Goal: Learn about a topic: Learn about a topic

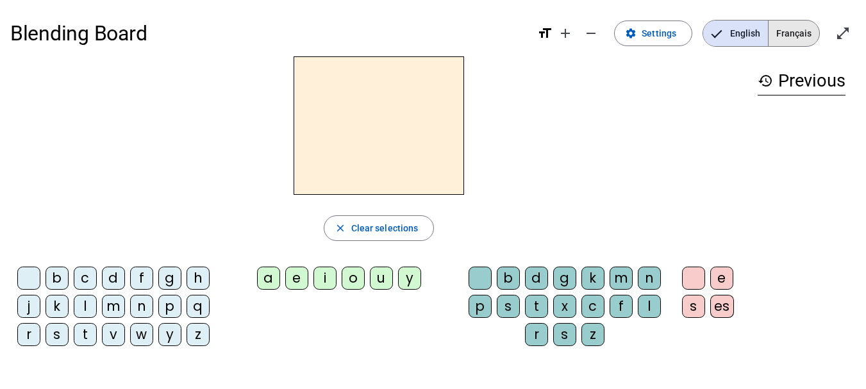
click at [801, 40] on span "Français" at bounding box center [793, 34] width 51 height 26
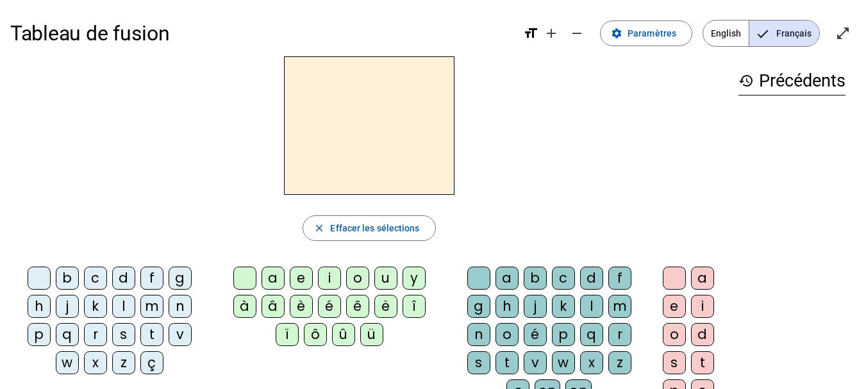
click at [133, 304] on div "l" at bounding box center [123, 306] width 23 height 23
click at [315, 229] on mat-icon "close" at bounding box center [319, 228] width 12 height 12
drag, startPoint x: 789, startPoint y: 110, endPoint x: 761, endPoint y: 119, distance: 29.0
click at [761, 119] on div "l" at bounding box center [791, 111] width 107 height 15
click at [123, 301] on div "l" at bounding box center [123, 306] width 23 height 23
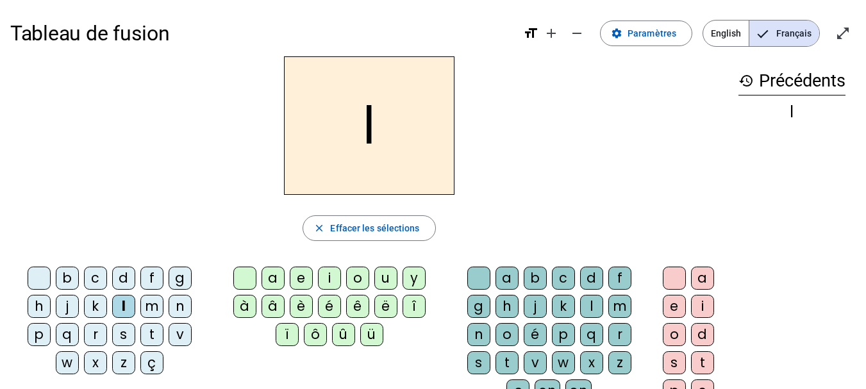
click at [270, 279] on div "a" at bounding box center [272, 278] width 23 height 23
click at [847, 29] on mat-icon "open_in_full" at bounding box center [842, 33] width 15 height 15
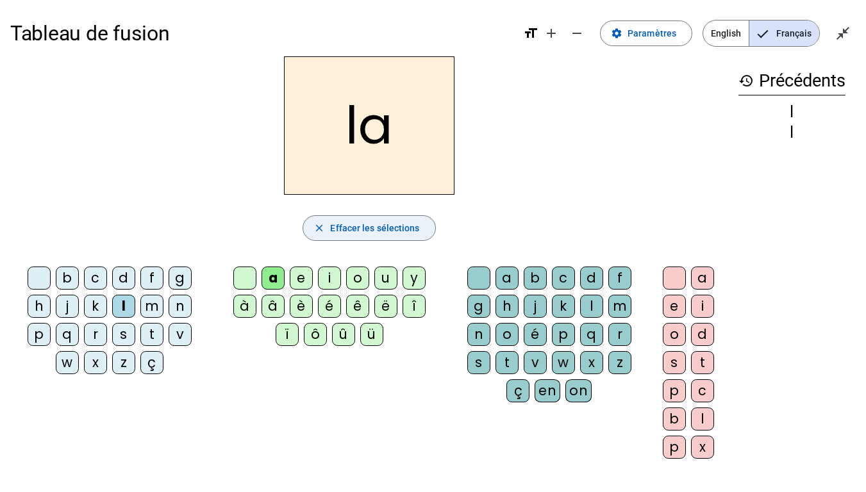
click at [354, 227] on span "Effacer les sélections" at bounding box center [374, 227] width 89 height 15
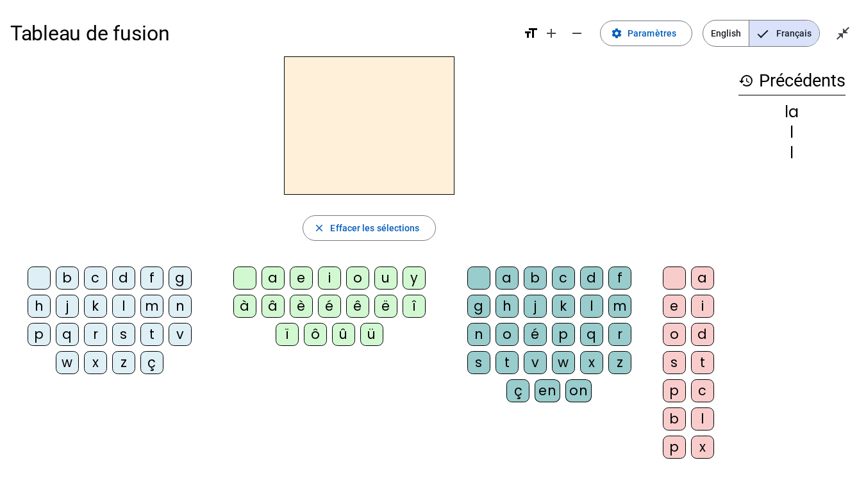
click at [123, 304] on div "l" at bounding box center [123, 306] width 23 height 23
click at [300, 275] on div "e" at bounding box center [301, 278] width 23 height 23
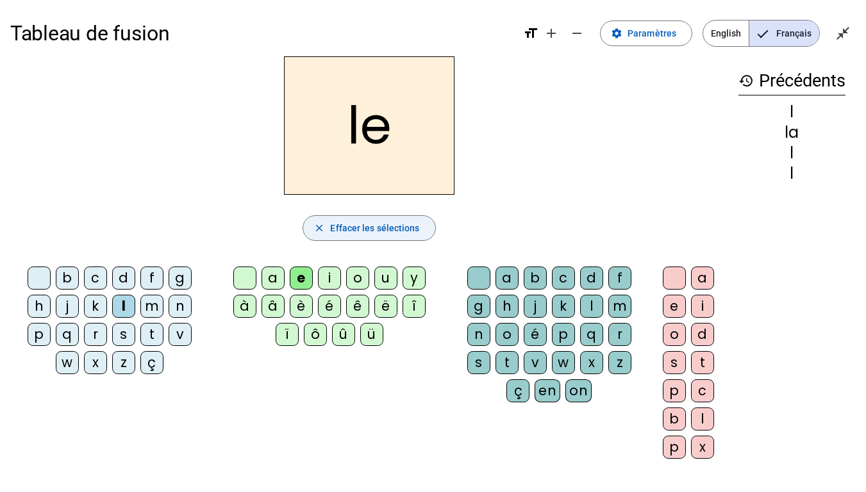
click at [347, 227] on span "Effacer les sélections" at bounding box center [374, 227] width 89 height 15
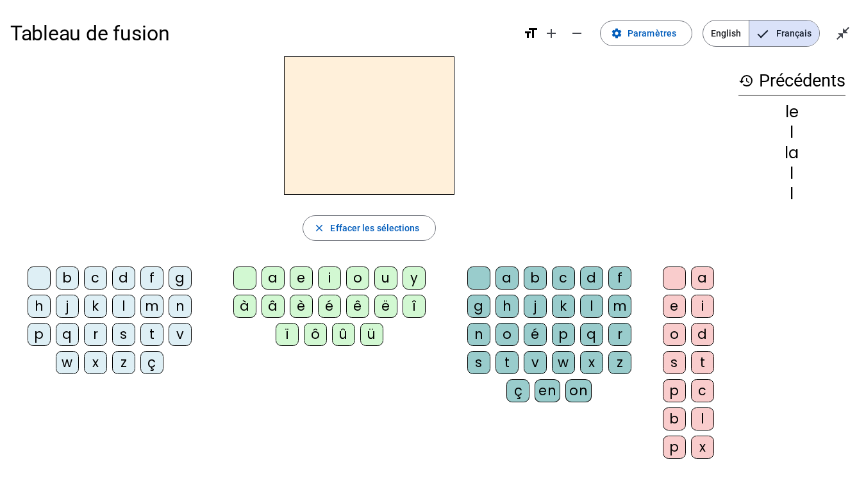
click at [120, 308] on div "l" at bounding box center [123, 306] width 23 height 23
click at [390, 276] on div "u" at bounding box center [385, 278] width 23 height 23
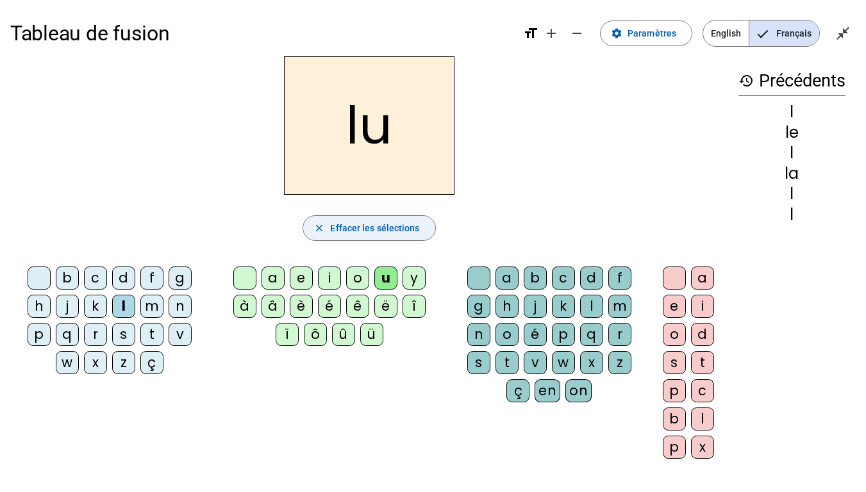
click at [350, 224] on span "Effacer les sélections" at bounding box center [374, 227] width 89 height 15
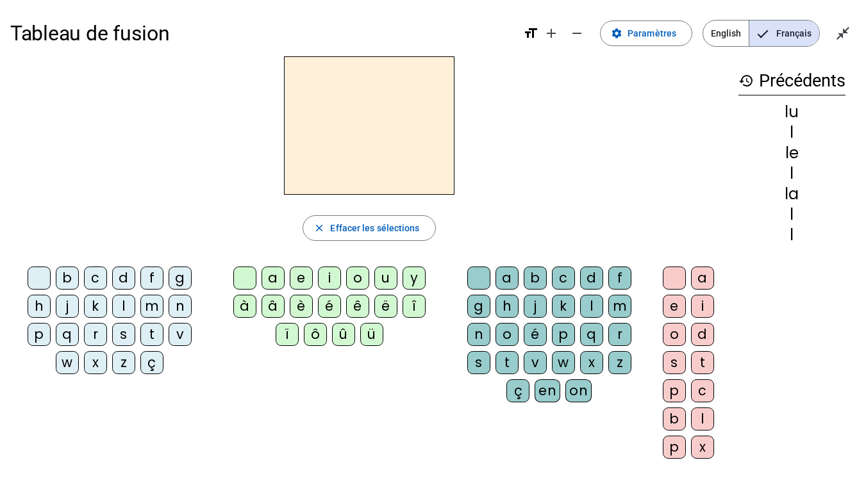
click at [152, 332] on div "t" at bounding box center [151, 334] width 23 height 23
click at [395, 281] on div "u" at bounding box center [385, 278] width 23 height 23
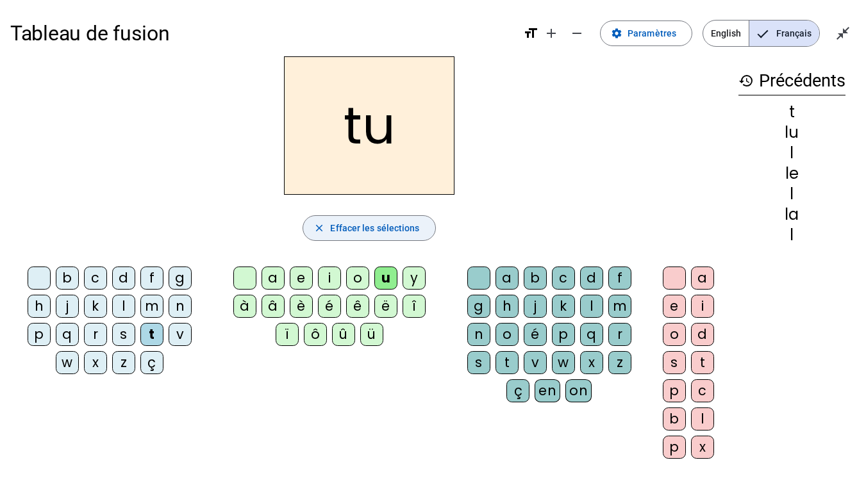
click at [352, 230] on span "Effacer les sélections" at bounding box center [374, 227] width 89 height 15
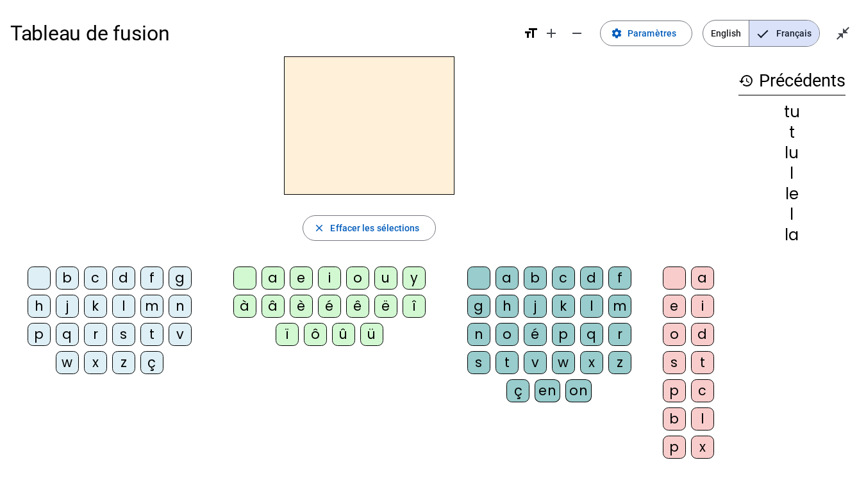
click at [502, 365] on div "t" at bounding box center [506, 362] width 23 height 23
click at [301, 270] on div "e" at bounding box center [301, 278] width 23 height 23
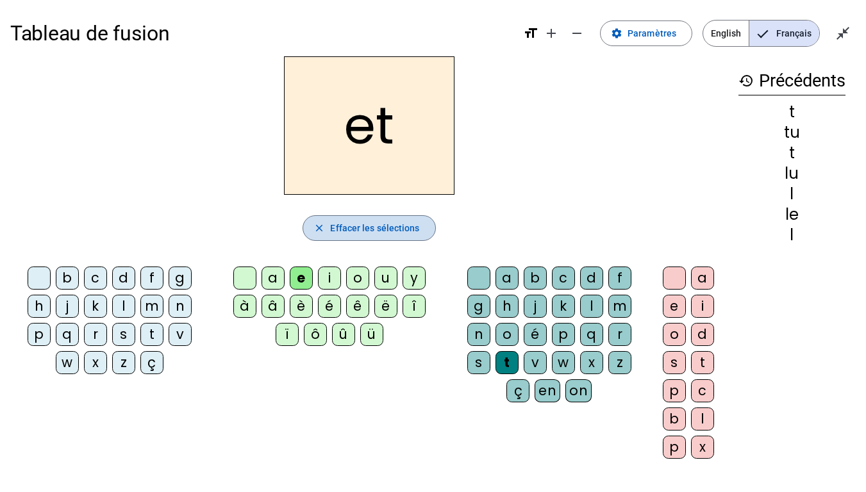
click at [389, 233] on span "Effacer les sélections" at bounding box center [374, 227] width 89 height 15
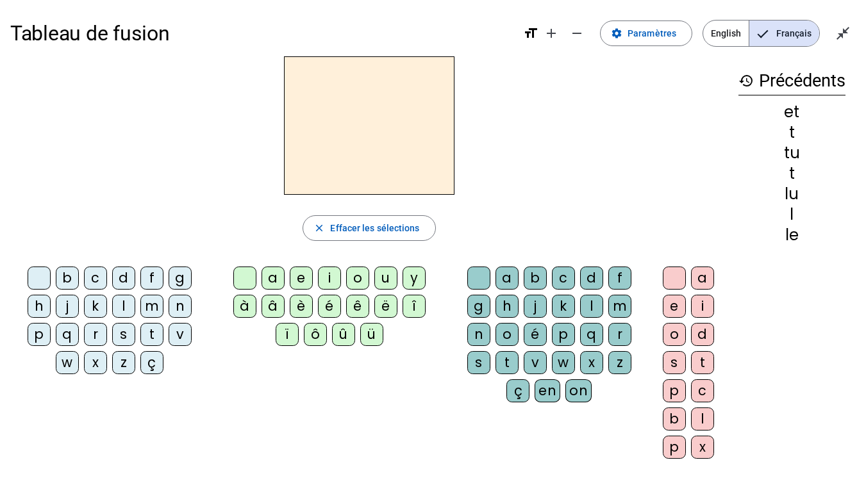
click at [149, 332] on div "t" at bounding box center [151, 334] width 23 height 23
click at [306, 279] on div "e" at bounding box center [301, 278] width 23 height 23
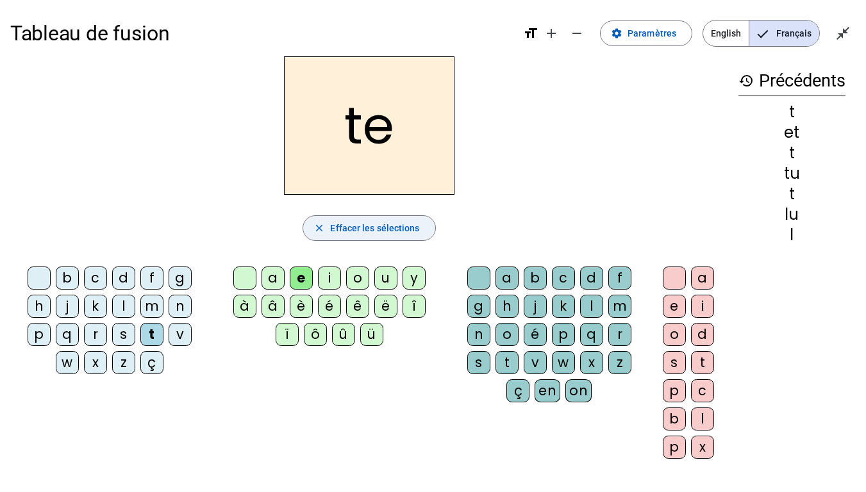
click at [328, 233] on span "button" at bounding box center [368, 228] width 131 height 31
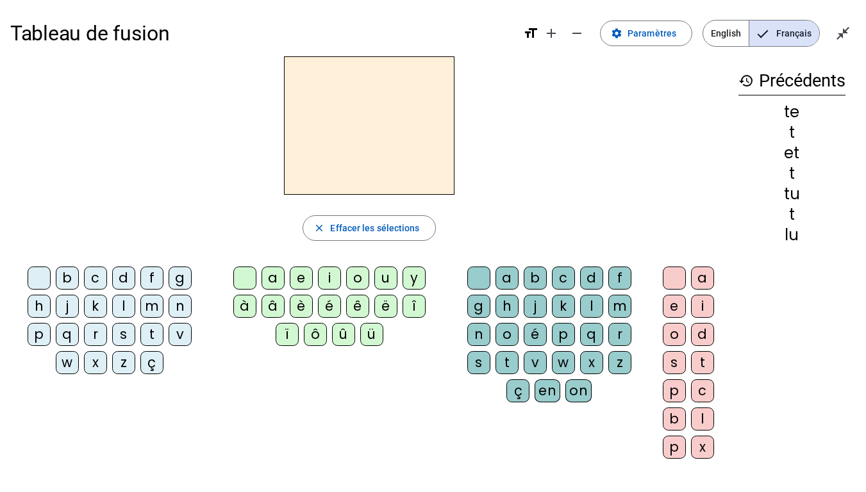
click at [151, 335] on div "t" at bounding box center [151, 334] width 23 height 23
click at [277, 280] on div "a" at bounding box center [272, 278] width 23 height 23
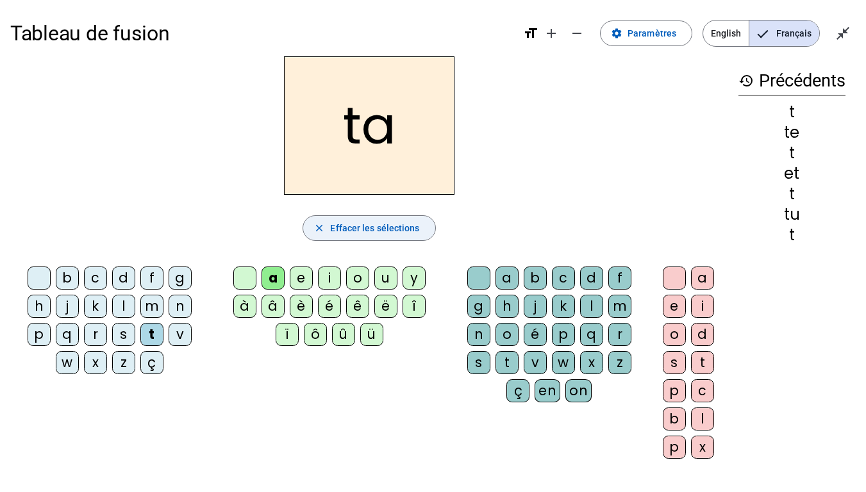
click at [349, 236] on span "button" at bounding box center [368, 228] width 131 height 31
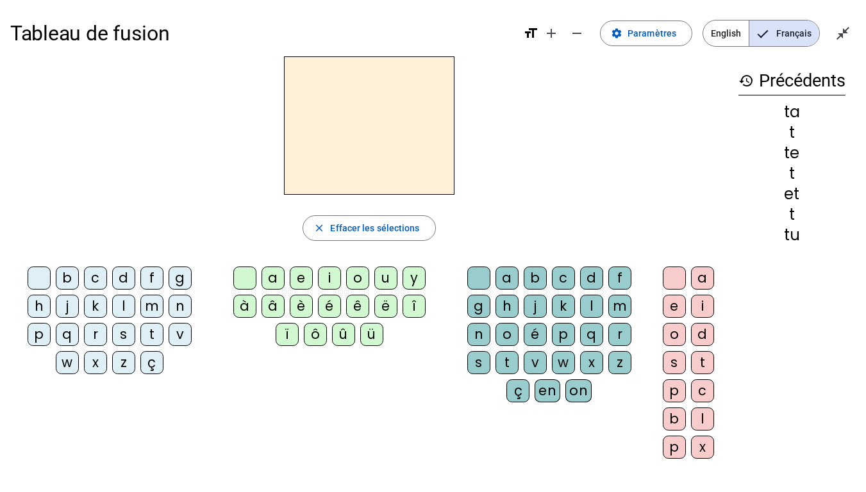
click at [707, 279] on div "a" at bounding box center [702, 278] width 23 height 23
click at [504, 308] on div "h" at bounding box center [506, 306] width 23 height 23
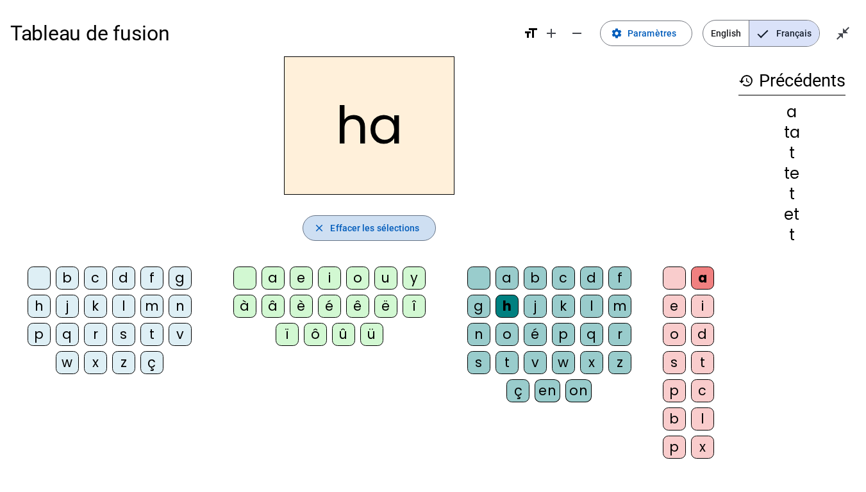
click at [409, 231] on span "Effacer les sélections" at bounding box center [374, 227] width 89 height 15
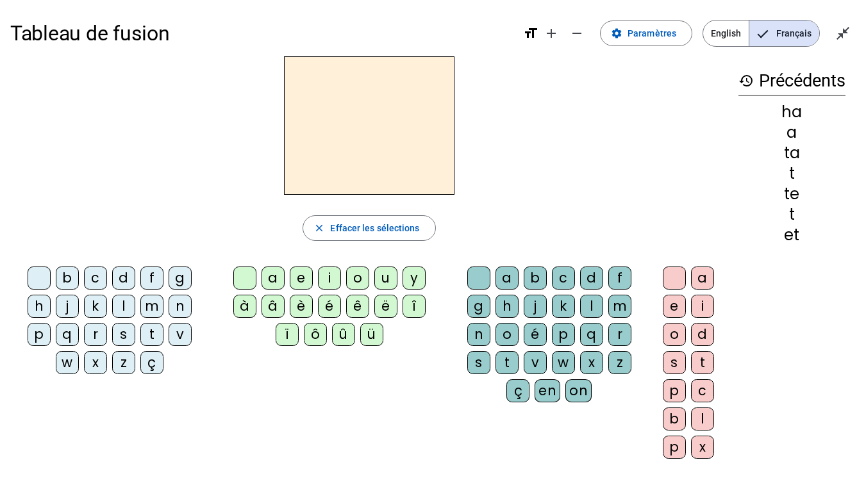
click at [180, 337] on div "v" at bounding box center [180, 334] width 23 height 23
click at [266, 280] on div "a" at bounding box center [272, 278] width 23 height 23
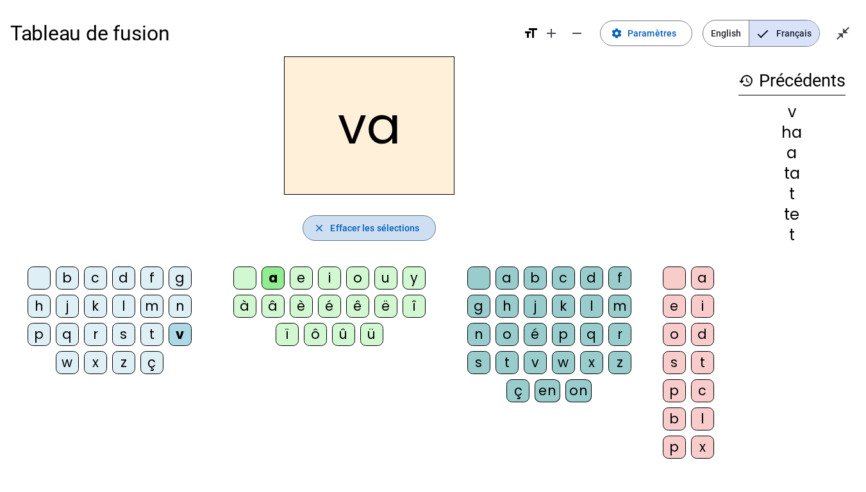
click at [366, 234] on span "Effacer les sélections" at bounding box center [374, 227] width 89 height 15
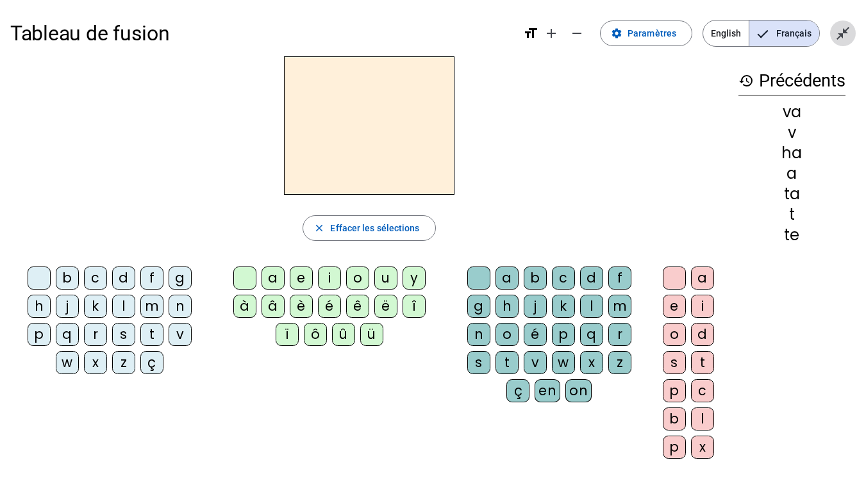
click at [843, 25] on span "Quitter le plein écran" at bounding box center [842, 33] width 31 height 31
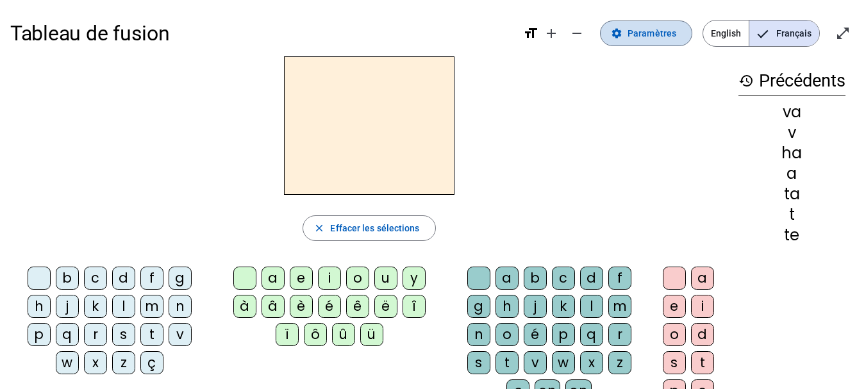
click at [670, 37] on span "Paramètres" at bounding box center [651, 33] width 49 height 15
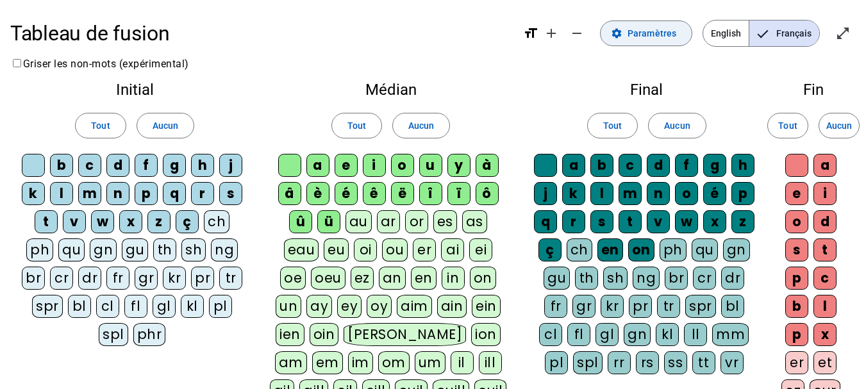
click at [661, 34] on span "Paramètres" at bounding box center [651, 33] width 49 height 15
click at [622, 37] on mat-icon "settings" at bounding box center [617, 34] width 12 height 12
click at [845, 37] on mat-icon "open_in_full" at bounding box center [842, 33] width 15 height 15
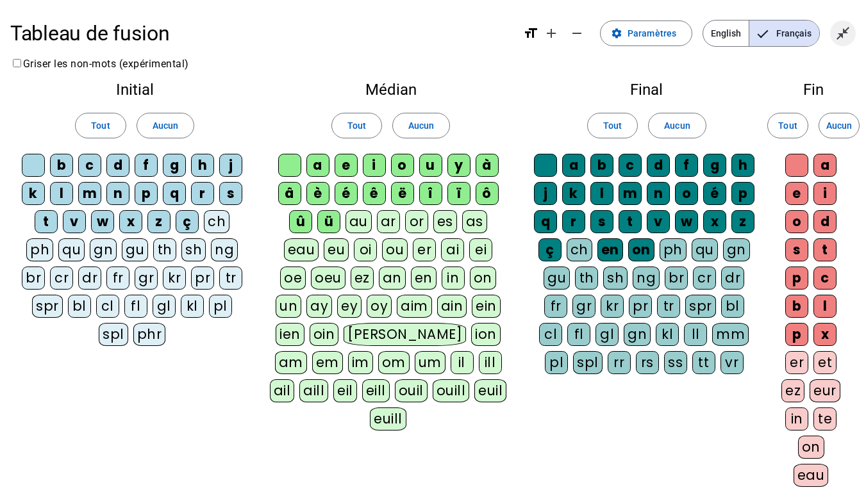
click at [843, 31] on mat-icon "close_fullscreen" at bounding box center [842, 33] width 15 height 15
